Goal: Information Seeking & Learning: Learn about a topic

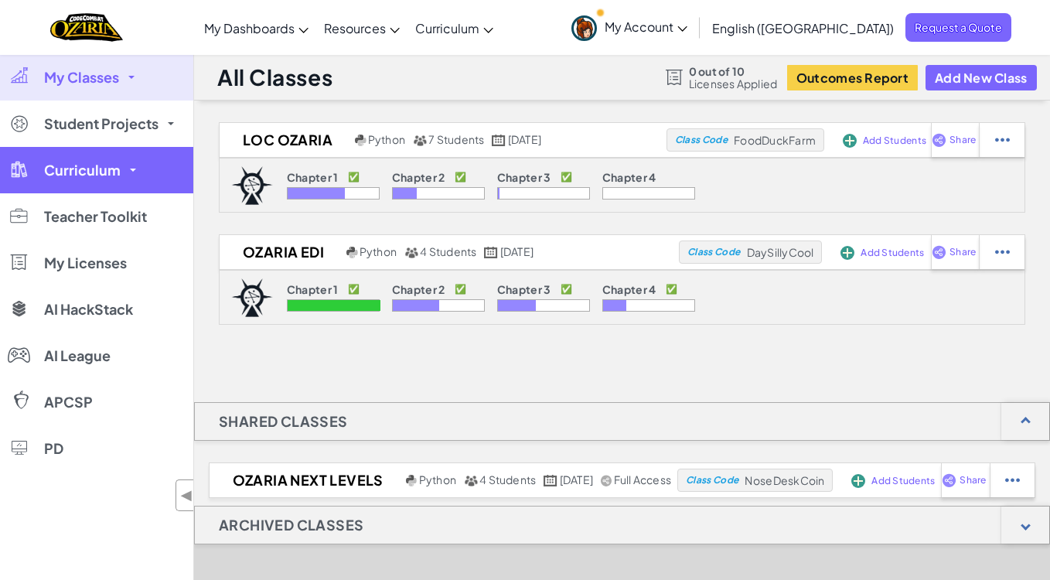
click at [100, 167] on span "Curriculum" at bounding box center [82, 170] width 77 height 14
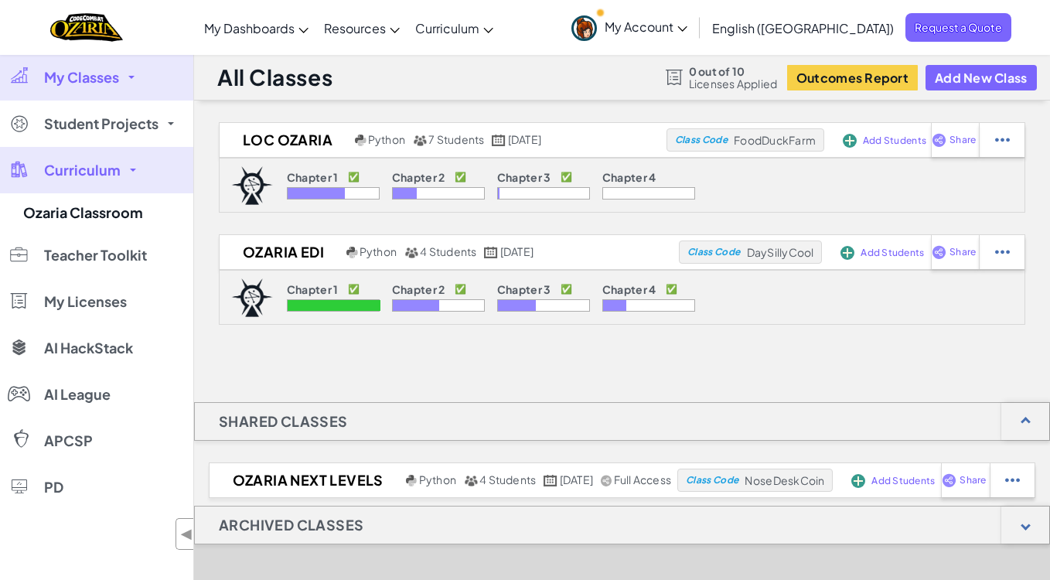
click at [99, 167] on span "Curriculum" at bounding box center [82, 170] width 77 height 14
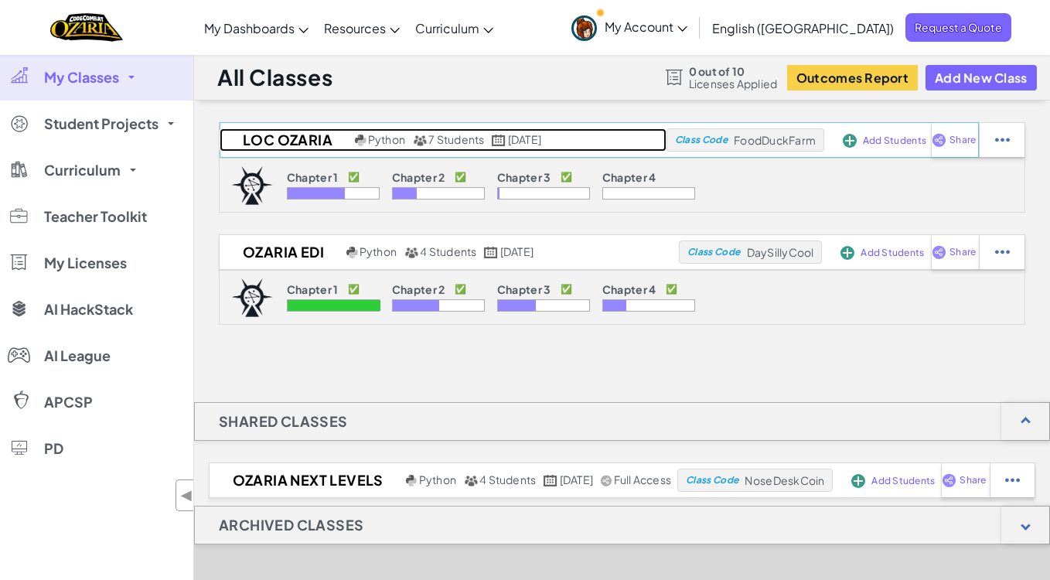
click at [380, 138] on span "Python" at bounding box center [386, 139] width 37 height 14
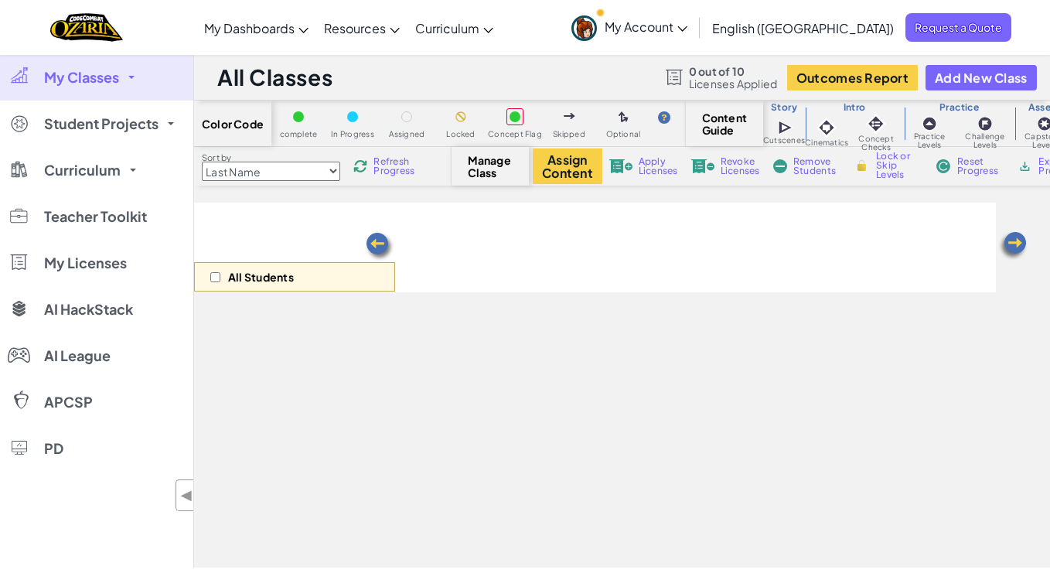
select select "5e27600d1c9d440000ac3ee7"
